Goal: Task Accomplishment & Management: Manage account settings

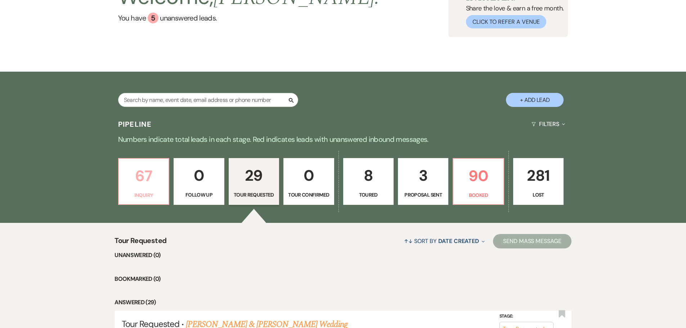
click at [153, 191] on p "Inquiry" at bounding box center [143, 195] width 41 height 8
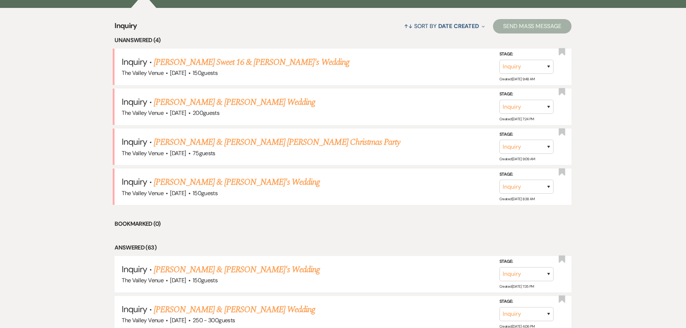
scroll to position [287, 0]
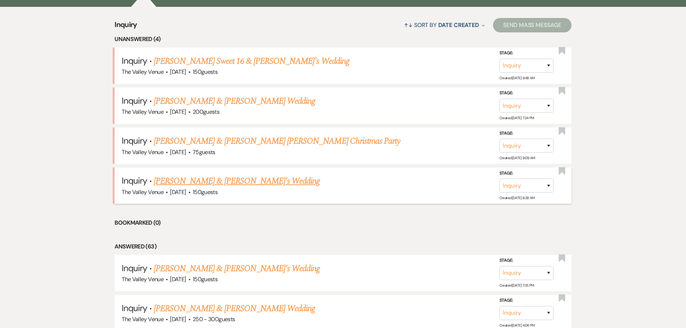
click at [239, 183] on link "[PERSON_NAME] & [PERSON_NAME]'s Wedding" at bounding box center [237, 181] width 166 height 13
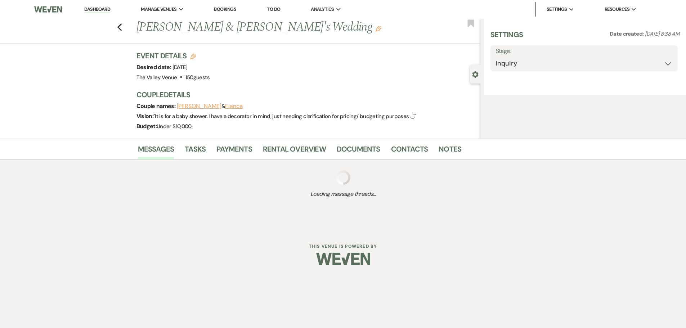
select select "1"
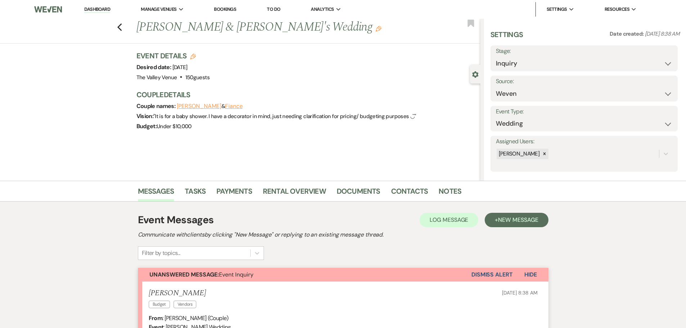
click at [234, 7] on link "Bookings" at bounding box center [225, 9] width 22 height 6
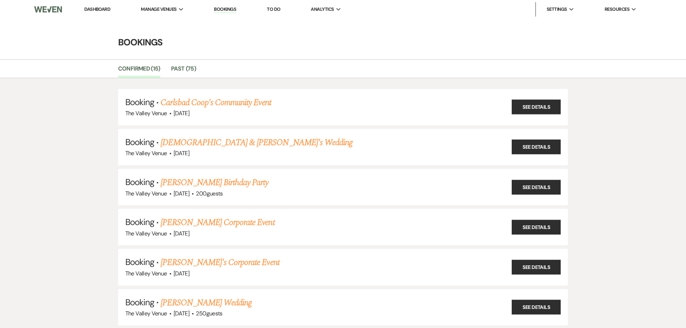
click at [98, 11] on link "Dashboard" at bounding box center [97, 9] width 26 height 6
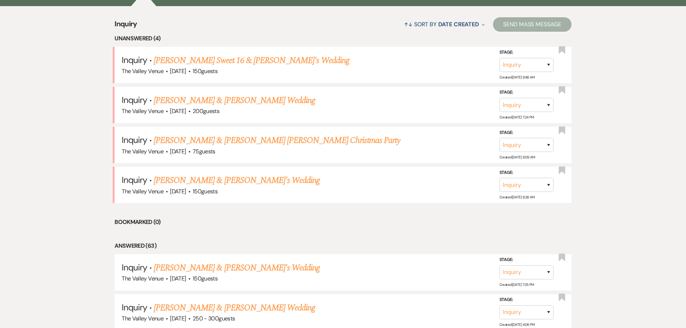
scroll to position [252, 0]
